Goal: Check status

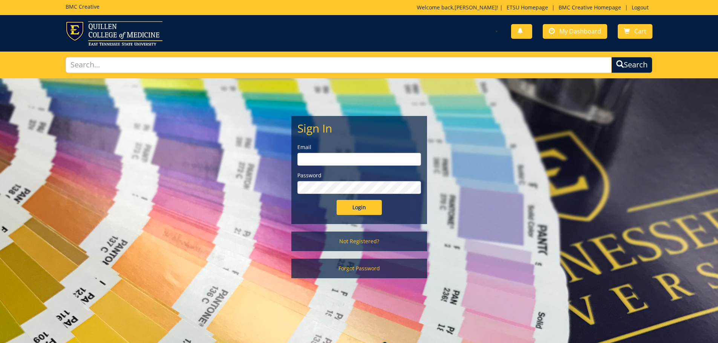
type input "Wilsonjr3@etsu.edu"
click at [369, 204] on input "Login" at bounding box center [359, 207] width 45 height 15
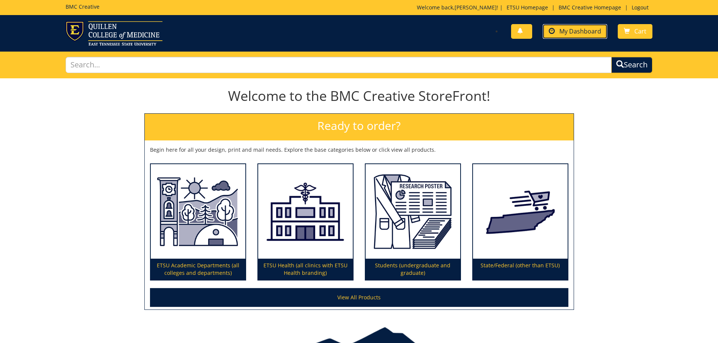
click at [558, 30] on link "My Dashboard" at bounding box center [575, 31] width 64 height 15
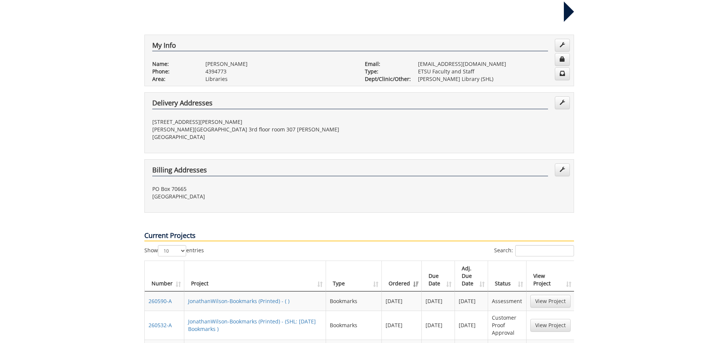
scroll to position [151, 0]
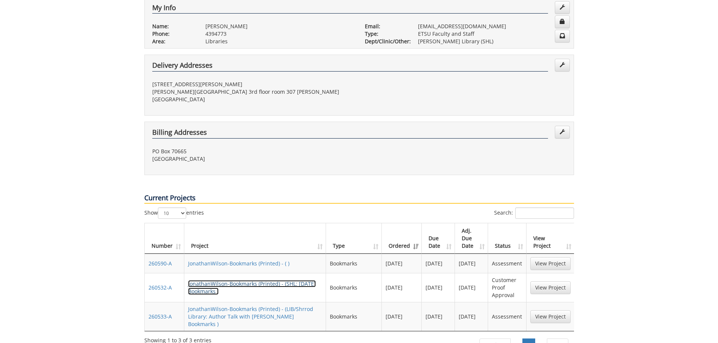
click at [239, 280] on link "JonathanWilson-Bookmarks (Printed) - (SHL: [DATE] Bookmarks )" at bounding box center [252, 287] width 128 height 15
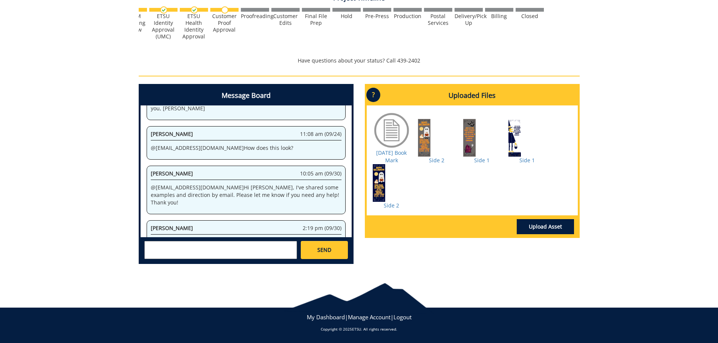
scroll to position [216, 0]
